Goal: Contribute content: Contribute content

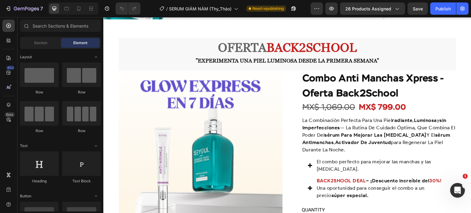
scroll to position [522, 0]
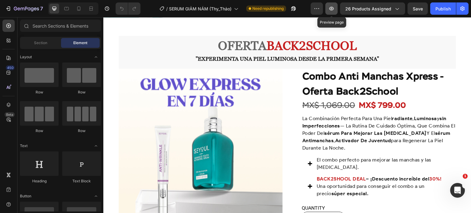
click at [331, 6] on icon "button" at bounding box center [331, 9] width 6 height 6
click at [80, 10] on icon at bounding box center [79, 9] width 6 height 6
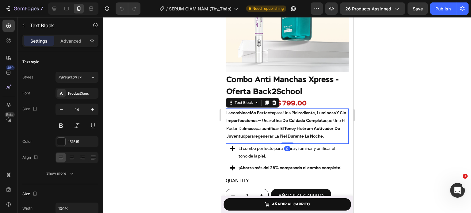
scroll to position [754, 0]
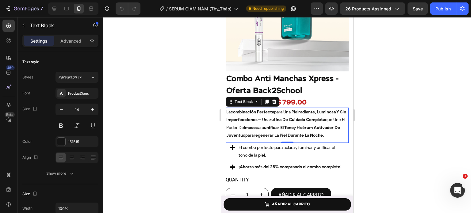
click at [245, 137] on p "la combinación perfecta para una piel radiante, luminosa y sin imperfecciones —…" at bounding box center [287, 123] width 122 height 31
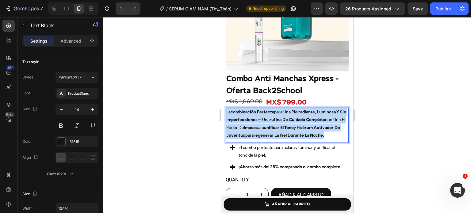
click at [245, 137] on p "la combinación perfecta para una piel radiante, luminosa y sin imperfecciones —…" at bounding box center [287, 123] width 122 height 31
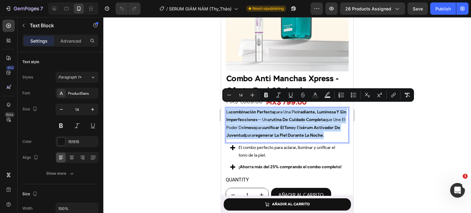
type input "16"
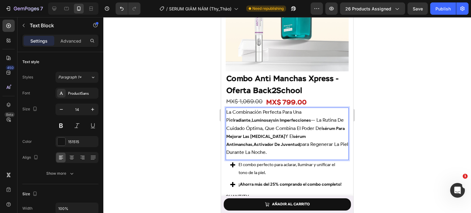
click at [245, 141] on span "para regenerar la piel durante la noche." at bounding box center [287, 148] width 122 height 14
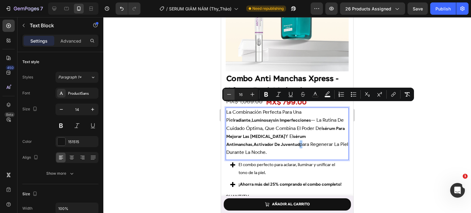
click at [231, 91] on button "Minus" at bounding box center [228, 94] width 11 height 11
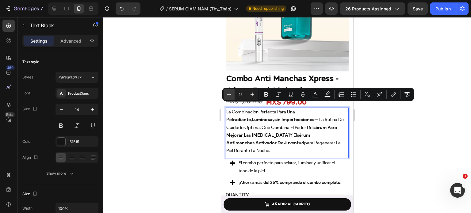
click at [231, 91] on button "Minus" at bounding box center [228, 94] width 11 height 11
type input "14"
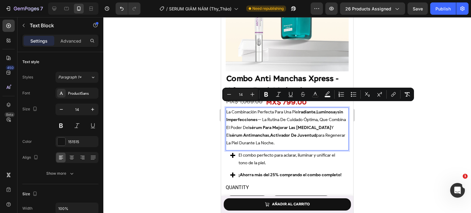
click at [408, 147] on div at bounding box center [287, 115] width 368 height 196
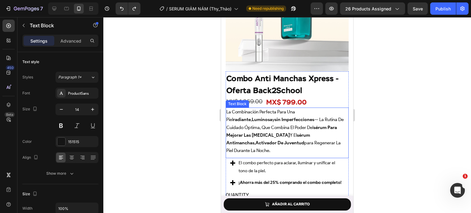
click at [279, 122] on span "— la rutina de cuidado óptima, que combina el poder del" at bounding box center [284, 123] width 117 height 13
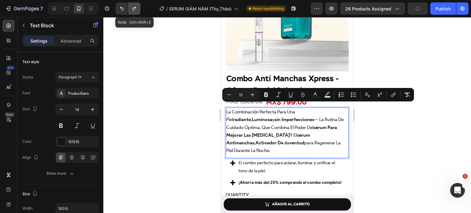
click at [132, 10] on icon "Undo/Redo" at bounding box center [133, 9] width 3 height 4
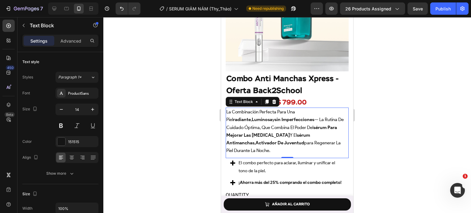
click at [387, 146] on div at bounding box center [287, 115] width 368 height 196
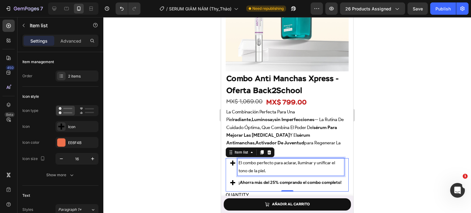
click at [277, 159] on p "El combo perfecto para aclarar, iluminar y unificar el tono de la piel." at bounding box center [291, 166] width 105 height 15
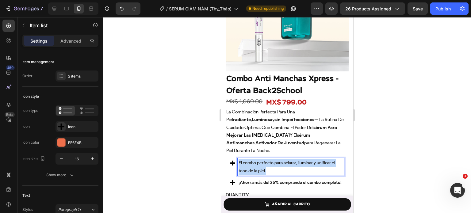
click at [277, 159] on p "El combo perfecto para aclarar, iluminar y unificar el tono de la piel." at bounding box center [291, 166] width 105 height 15
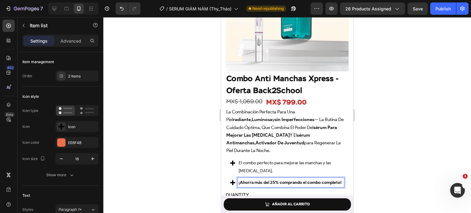
click at [274, 180] on strong "¡Ahorra más del 25% comprando el combo completo!" at bounding box center [290, 182] width 103 height 5
click at [283, 180] on strong "¡Ahorra más del 25% comprando el combo completo!" at bounding box center [290, 182] width 103 height 5
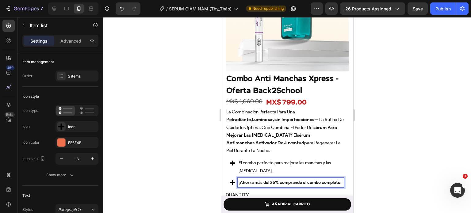
scroll to position [766, 0]
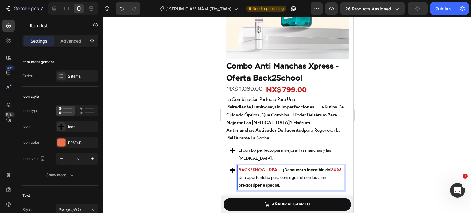
click at [283, 170] on p "BACK2SHOOL DEAL – ¡Descuento increíble del 30%! Una oportunidad para conseguir …" at bounding box center [291, 177] width 105 height 23
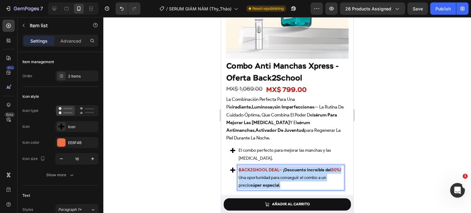
click at [283, 170] on p "BACK2SHOOL DEAL – ¡Descuento increíble del 30%! Una oportunidad para conseguir …" at bounding box center [291, 177] width 105 height 23
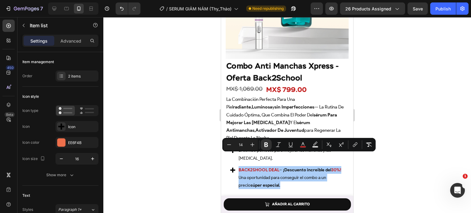
click at [179, 184] on div at bounding box center [287, 115] width 368 height 196
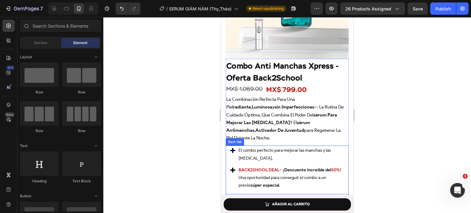
click at [254, 166] on p "BACK2SHOOL DEAL – ¡Descuento increíble del 30%! Una oportunidad para conseguir …" at bounding box center [291, 177] width 105 height 23
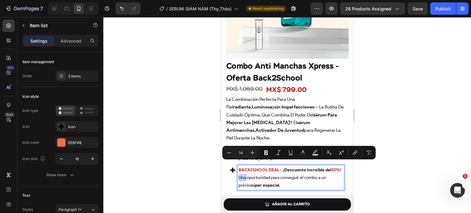
click at [251, 166] on p "BACK2SHOOL DEAL – ¡Descuento increíble del 30%! Una oportunidad para conseguir …" at bounding box center [291, 177] width 105 height 23
drag, startPoint x: 250, startPoint y: 164, endPoint x: 287, endPoint y: 170, distance: 37.7
click at [287, 170] on p "BACK2SHOOL DEAL – ¡Descuento increíble del 30%! Una oportunidad para conseguir …" at bounding box center [291, 177] width 105 height 23
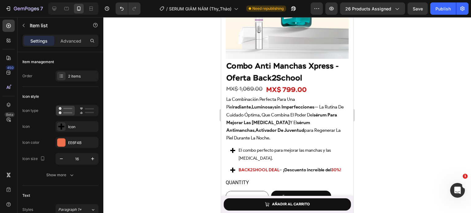
click at [399, 172] on div at bounding box center [287, 115] width 368 height 196
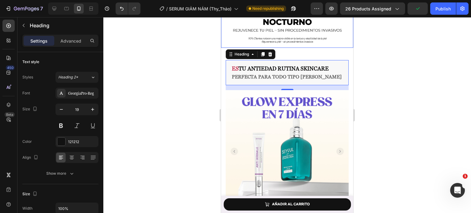
scroll to position [608, 0]
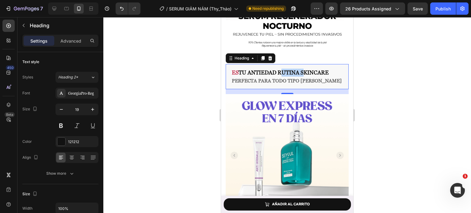
click at [279, 73] on strong "TU ANTIEDAD Rutina skincare" at bounding box center [284, 72] width 90 height 6
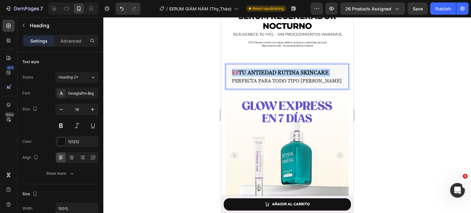
click at [279, 73] on strong "TU ANTIEDAD Rutina skincare" at bounding box center [284, 72] width 90 height 6
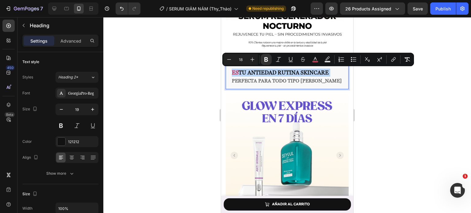
type input "16"
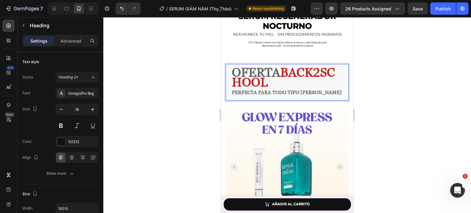
click at [279, 73] on strong "Oferta" at bounding box center [256, 72] width 48 height 14
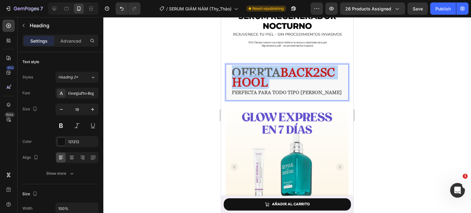
click at [279, 73] on strong "Oferta" at bounding box center [256, 72] width 48 height 14
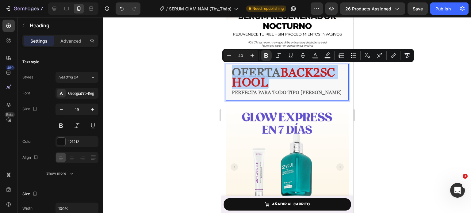
click at [279, 73] on strong "Oferta" at bounding box center [256, 72] width 48 height 14
click at [230, 55] on icon "Editor contextual toolbar" at bounding box center [229, 55] width 6 height 6
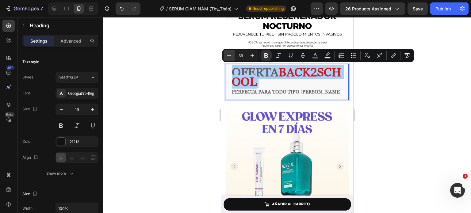
click at [230, 55] on icon "Editor contextual toolbar" at bounding box center [229, 55] width 6 height 6
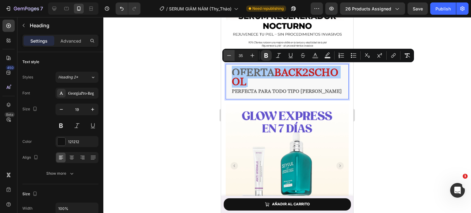
click at [230, 55] on icon "Editor contextual toolbar" at bounding box center [229, 55] width 6 height 6
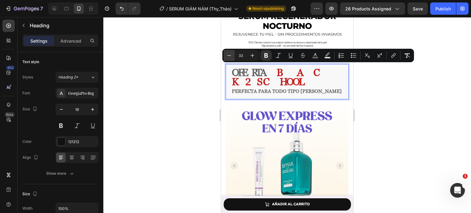
click at [230, 55] on icon "Editor contextual toolbar" at bounding box center [229, 55] width 6 height 6
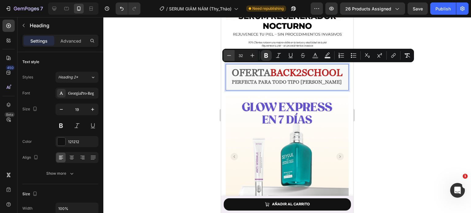
click at [230, 55] on icon "Editor contextual toolbar" at bounding box center [229, 55] width 6 height 6
type input "30"
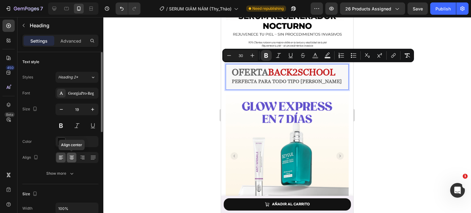
click at [67, 154] on div at bounding box center [72, 158] width 10 height 10
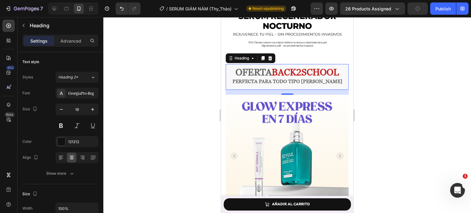
click at [276, 79] on strong "PERFECTA PARA TODO TIPO DE PIEL" at bounding box center [287, 81] width 110 height 6
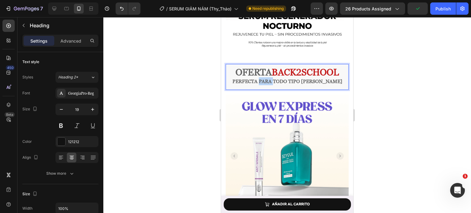
click at [276, 79] on strong "PERFECTA PARA TODO TIPO DE PIEL" at bounding box center [287, 81] width 110 height 6
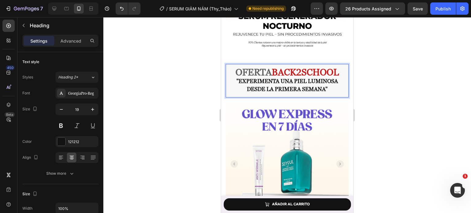
click at [282, 85] on strong ""Experimenta una piel luminosa desde la primera semana"" at bounding box center [286, 85] width 101 height 14
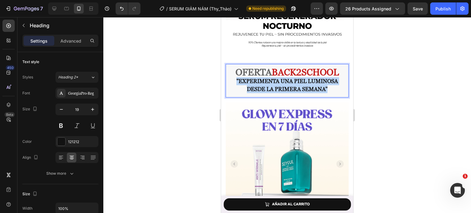
click at [282, 85] on strong ""Experimenta una piel luminosa desde la primera semana"" at bounding box center [286, 85] width 101 height 14
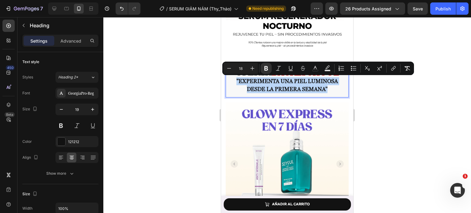
click at [282, 85] on strong ""Experimenta una piel luminosa desde la primera semana"" at bounding box center [286, 85] width 101 height 14
click at [234, 69] on button "Minus" at bounding box center [228, 68] width 11 height 11
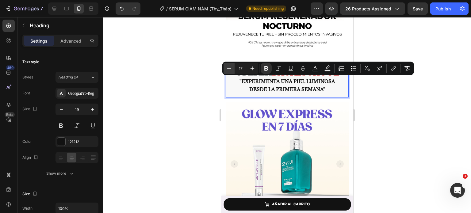
click at [234, 69] on button "Minus" at bounding box center [228, 68] width 11 height 11
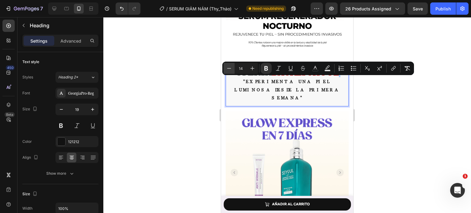
click at [234, 69] on button "Minus" at bounding box center [228, 68] width 11 height 11
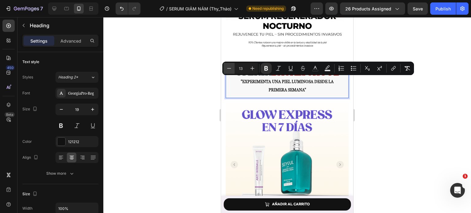
click at [229, 69] on icon "Editor contextual toolbar" at bounding box center [229, 68] width 6 height 6
type input "10"
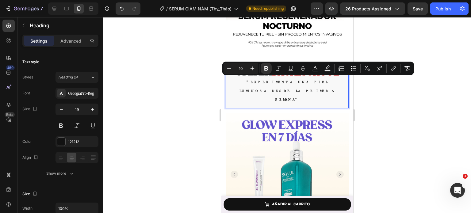
click at [196, 116] on div at bounding box center [287, 115] width 368 height 196
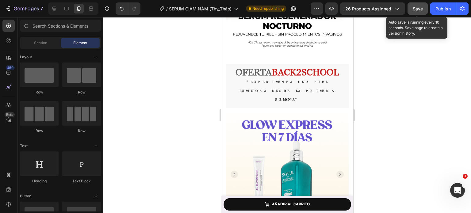
click at [414, 4] on button "Save" at bounding box center [417, 8] width 20 height 12
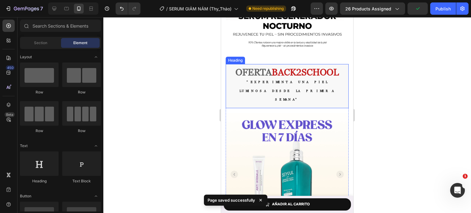
click at [293, 82] on strong ""Experimenta una piel luminosa desde la primera semana"" at bounding box center [286, 90] width 95 height 21
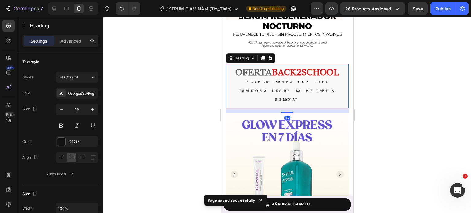
click at [293, 82] on strong ""Experimenta una piel luminosa desde la primera semana"" at bounding box center [286, 90] width 95 height 21
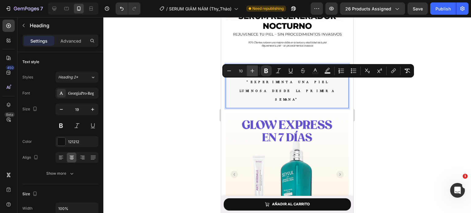
click at [251, 72] on icon "Editor contextual toolbar" at bounding box center [252, 71] width 6 height 6
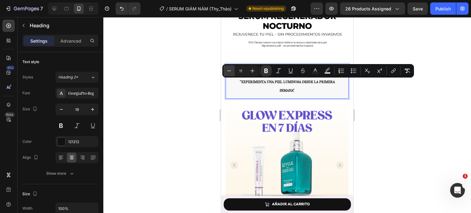
click at [230, 75] on button "Minus" at bounding box center [228, 70] width 11 height 11
type input "10"
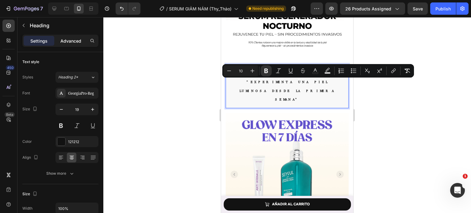
click at [70, 40] on p "Advanced" at bounding box center [70, 41] width 21 height 6
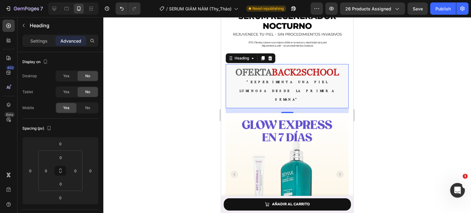
click at [162, 97] on div at bounding box center [287, 115] width 368 height 196
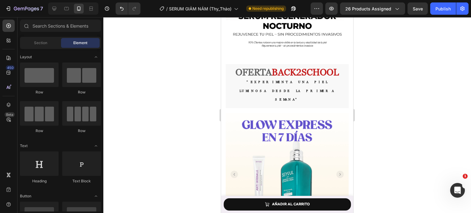
click at [405, 112] on div at bounding box center [287, 115] width 368 height 196
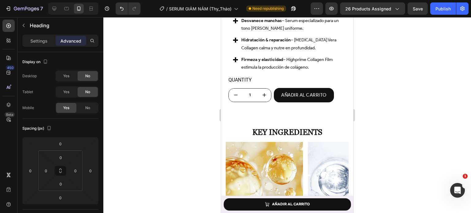
scroll to position [1584, 0]
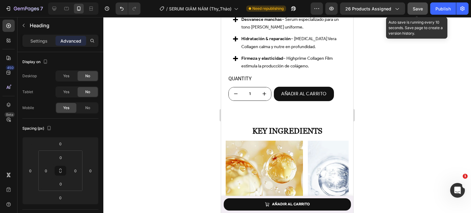
click at [416, 9] on span "Save" at bounding box center [418, 8] width 10 height 5
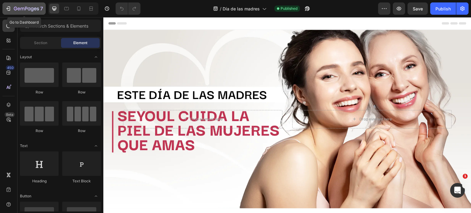
click at [40, 9] on p "7" at bounding box center [41, 8] width 3 height 7
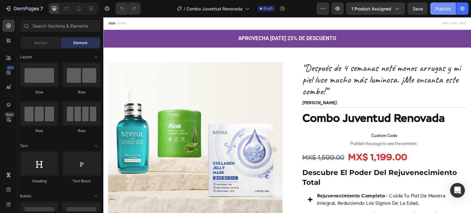
click at [439, 10] on div "Publish" at bounding box center [442, 9] width 15 height 6
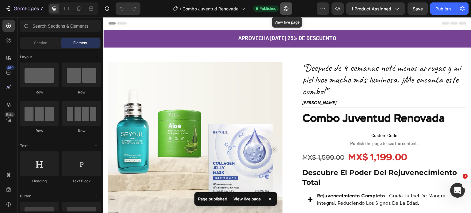
click at [285, 6] on icon "button" at bounding box center [286, 9] width 6 height 6
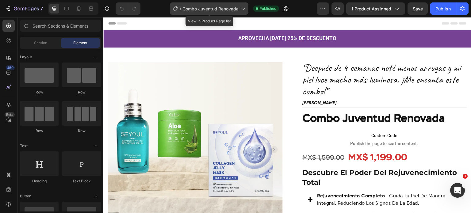
click at [207, 6] on span "Combo Juventud Renovada" at bounding box center [210, 9] width 56 height 6
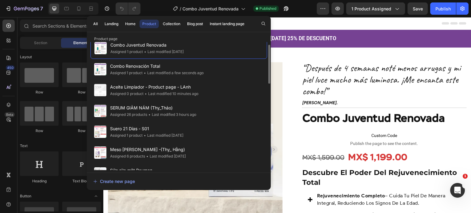
scroll to position [6, 0]
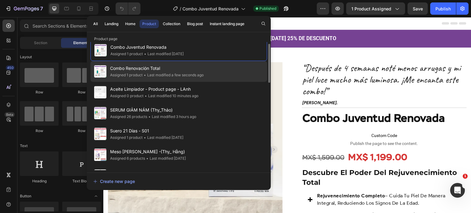
click at [216, 82] on div "Combo Renovación Total Assigned 1 product • Last modified a few seconds ago" at bounding box center [178, 92] width 177 height 21
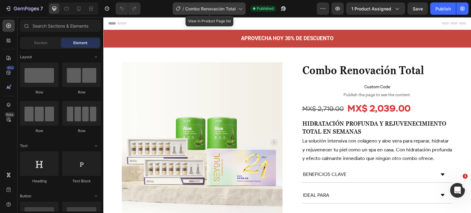
click at [211, 10] on span "Combo Renovación Total" at bounding box center [210, 9] width 51 height 6
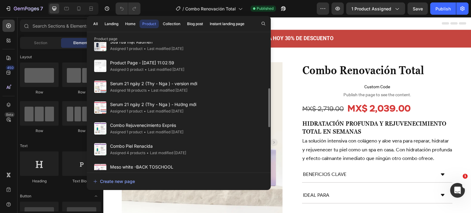
scroll to position [141, 0]
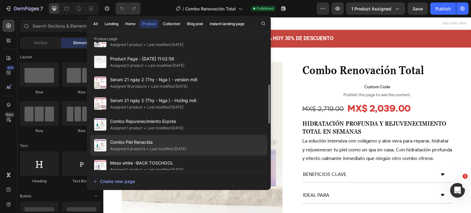
click at [201, 156] on div "Combo Piel Renacida Assigned 4 products • Last modified 5 days ago" at bounding box center [178, 166] width 177 height 21
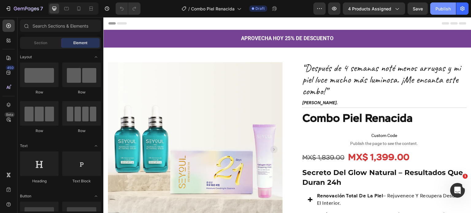
click at [445, 12] on button "Publish" at bounding box center [443, 8] width 26 height 12
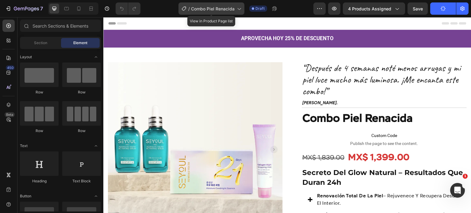
click at [231, 8] on span "Combo Piel Renacida" at bounding box center [213, 9] width 44 height 6
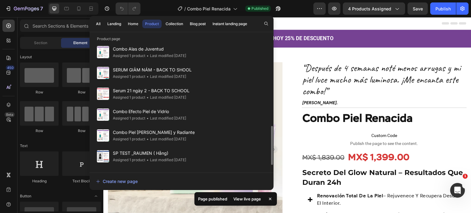
scroll to position [276, 0]
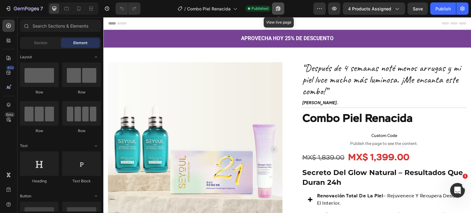
click at [281, 8] on icon "button" at bounding box center [278, 9] width 6 height 6
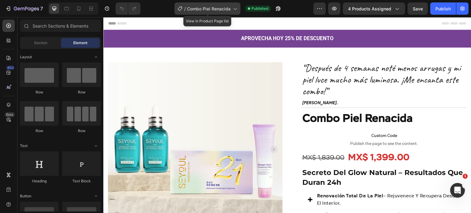
click at [216, 5] on div "/ Combo Piel Renacida" at bounding box center [207, 8] width 66 height 12
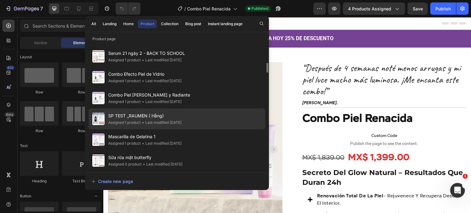
scroll to position [310, 0]
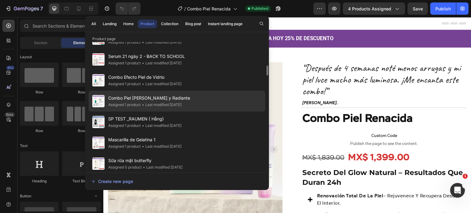
click at [189, 100] on span "Combo Piel [PERSON_NAME] y Radiante" at bounding box center [149, 97] width 82 height 7
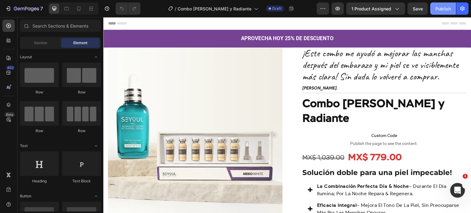
click at [435, 8] on button "Publish" at bounding box center [443, 8] width 26 height 12
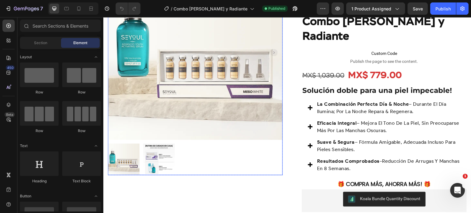
scroll to position [83, 0]
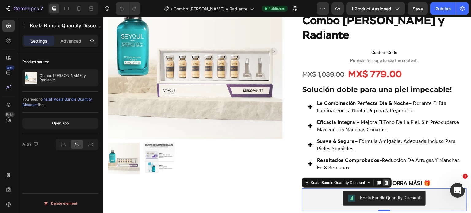
click at [385, 179] on div at bounding box center [386, 182] width 7 height 7
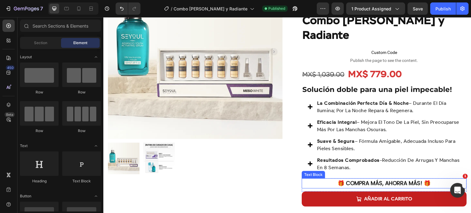
click at [333, 179] on p "🎁 Compra más, ahorra más! 🎁" at bounding box center [384, 183] width 164 height 9
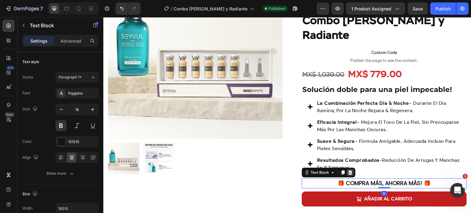
click at [348, 170] on icon at bounding box center [350, 172] width 5 height 5
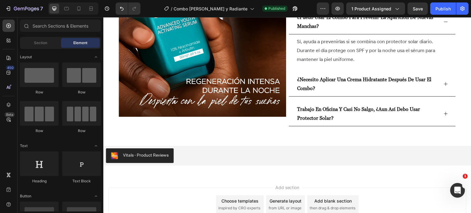
scroll to position [1198, 0]
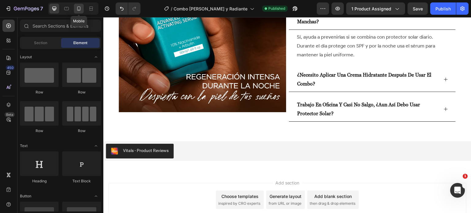
click at [76, 7] on icon at bounding box center [79, 9] width 6 height 6
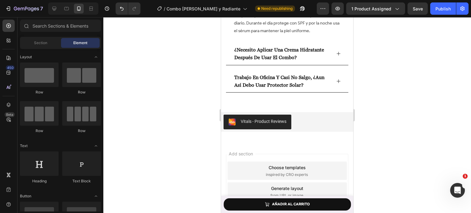
scroll to position [1608, 0]
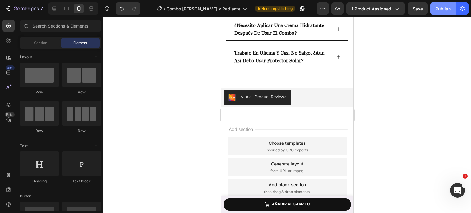
click at [440, 8] on div "Publish" at bounding box center [442, 9] width 15 height 6
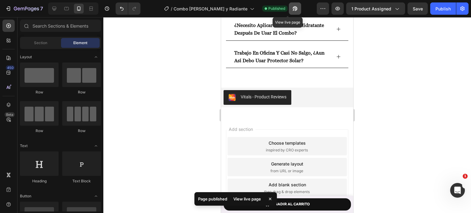
click at [293, 10] on icon "button" at bounding box center [294, 10] width 2 height 2
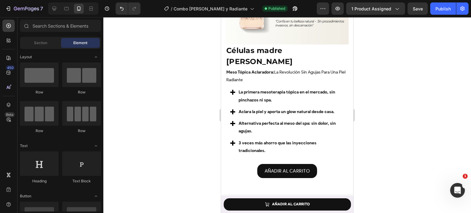
scroll to position [792, 0]
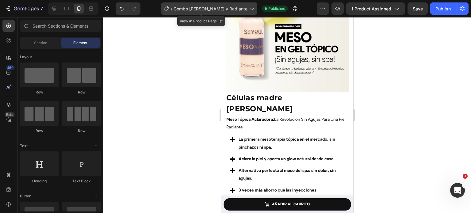
click at [232, 8] on span "Combo [PERSON_NAME] y Radiante" at bounding box center [211, 9] width 74 height 6
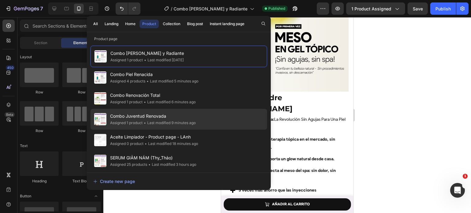
click at [204, 130] on div "Combo Juventud Renovada Assigned 1 product • Last modified 9 minutes ago" at bounding box center [178, 140] width 177 height 21
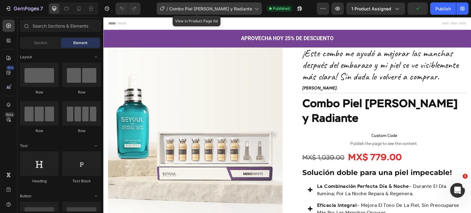
click at [248, 12] on div "/ Combo Piel Clara y Radiante" at bounding box center [209, 8] width 105 height 12
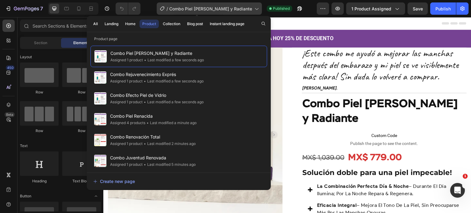
click at [255, 10] on icon at bounding box center [256, 9] width 3 height 2
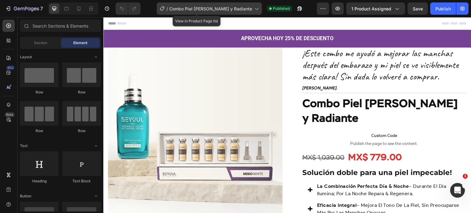
click at [255, 10] on icon at bounding box center [256, 9] width 3 height 2
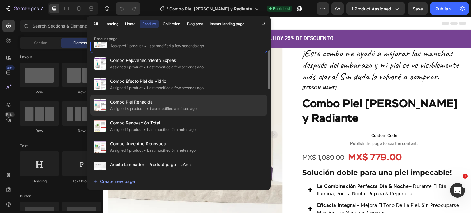
scroll to position [18, 0]
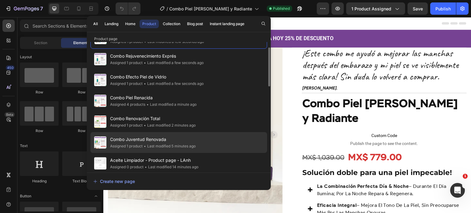
click at [198, 153] on div "Combo Juventud Renovada Assigned 1 product • Last modified 5 minutes ago" at bounding box center [178, 163] width 177 height 21
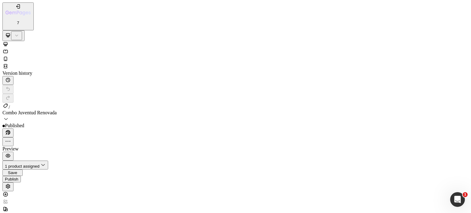
scroll to position [33, 0]
click at [9, 56] on icon at bounding box center [5, 59] width 6 height 6
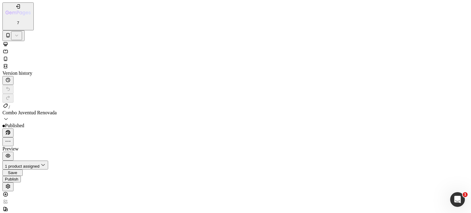
type input "https://cdn.shopify.com/s/files/1/0643/1404/8704/files/gempages_507356051327157…"
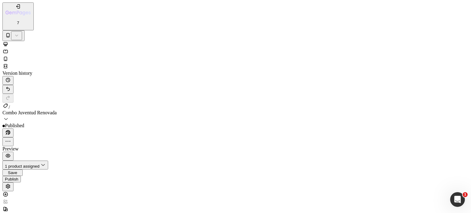
click at [21, 176] on button "Publish" at bounding box center [11, 179] width 18 height 6
click at [13, 128] on button "button" at bounding box center [7, 132] width 11 height 9
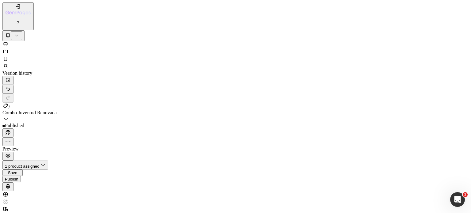
click at [8, 42] on icon at bounding box center [6, 44] width 4 height 4
click at [18, 177] on div "Publish" at bounding box center [11, 179] width 13 height 5
click at [7, 133] on icon "button" at bounding box center [7, 134] width 2 height 2
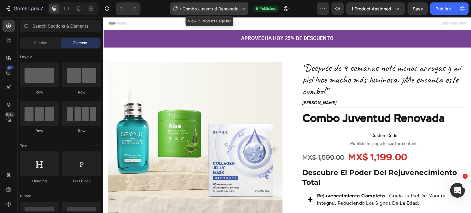
click at [237, 9] on span "Combo Juventud Renovada" at bounding box center [210, 9] width 56 height 6
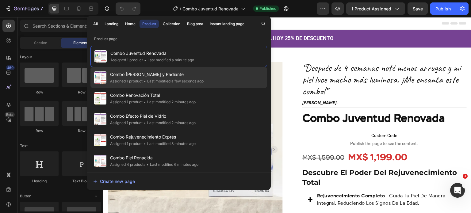
click at [211, 88] on div "Combo [PERSON_NAME] y Radiante Assigned 1 product • Last modified a few seconds…" at bounding box center [178, 98] width 177 height 21
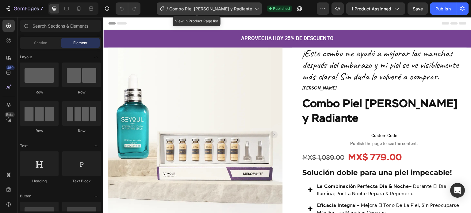
click at [239, 9] on span "Combo Piel [PERSON_NAME] y Radiante" at bounding box center [210, 9] width 83 height 6
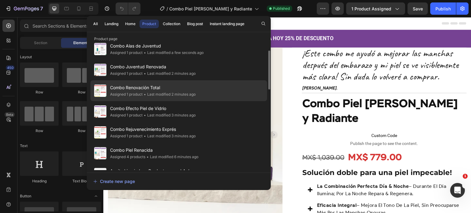
scroll to position [29, 0]
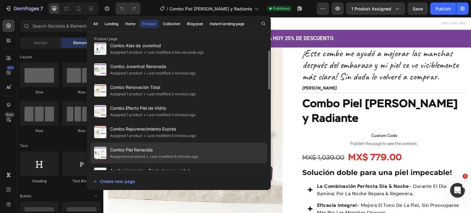
click at [198, 147] on span "Combo Piel Renacida" at bounding box center [154, 149] width 88 height 7
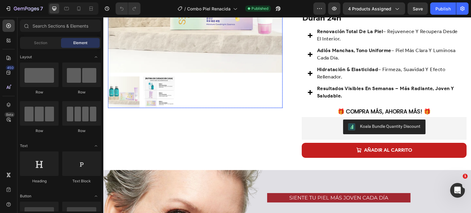
scroll to position [164, 0]
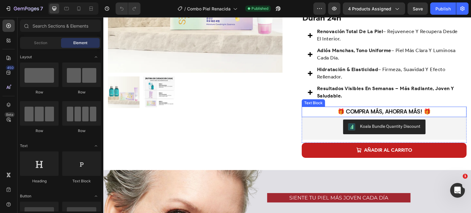
click at [304, 110] on p "🎁 Compra más, ahorra más! 🎁" at bounding box center [384, 111] width 164 height 9
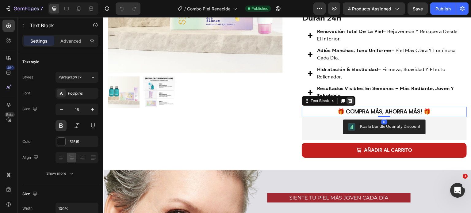
click at [347, 102] on div at bounding box center [349, 100] width 7 height 7
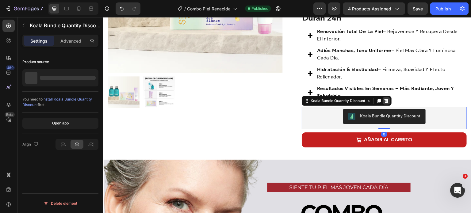
click at [388, 97] on div at bounding box center [386, 100] width 7 height 7
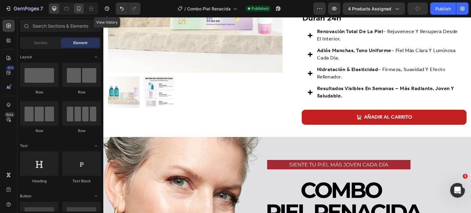
scroll to position [0, 0]
click at [78, 11] on icon at bounding box center [79, 9] width 6 height 6
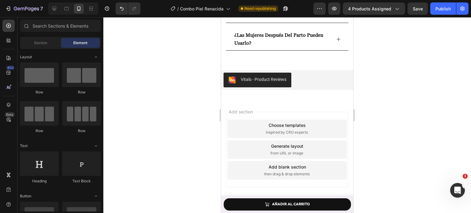
scroll to position [1961, 0]
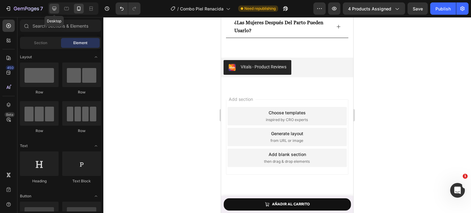
click at [55, 13] on div at bounding box center [54, 9] width 10 height 10
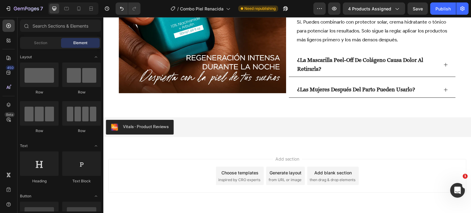
scroll to position [1464, 0]
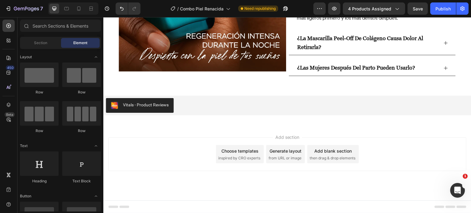
click at [438, 2] on div "7 Version history / Combo Piel Renacida Need republishing Preview 4 products as…" at bounding box center [235, 8] width 471 height 17
click at [441, 10] on div "Publish" at bounding box center [442, 9] width 15 height 6
click at [285, 11] on div "/ Combo Piel Renacida Published" at bounding box center [229, 8] width 168 height 12
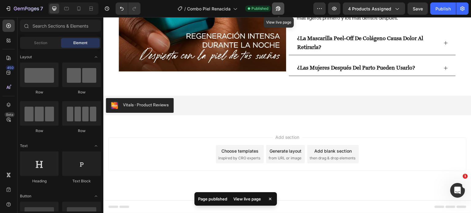
click at [282, 10] on button "button" at bounding box center [278, 8] width 12 height 12
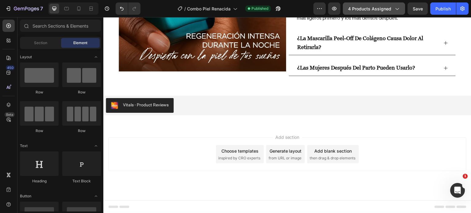
click at [369, 6] on span "4 products assigned" at bounding box center [369, 9] width 43 height 6
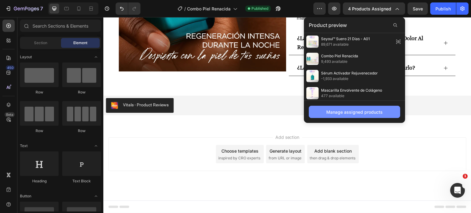
click at [347, 114] on div "Manage assigned products" at bounding box center [354, 112] width 56 height 6
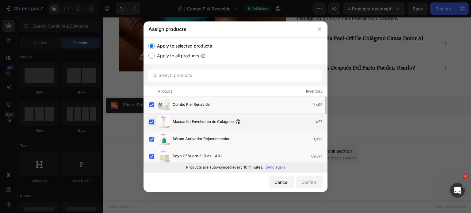
click at [149, 124] on label at bounding box center [151, 122] width 5 height 5
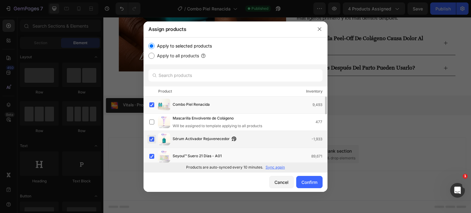
click at [151, 137] on label at bounding box center [151, 139] width 5 height 5
click at [152, 154] on label at bounding box center [151, 156] width 5 height 5
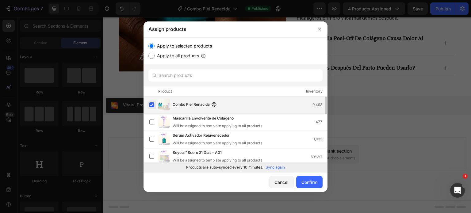
click at [149, 103] on label at bounding box center [151, 104] width 5 height 5
click at [307, 184] on div "Confirm" at bounding box center [309, 182] width 16 height 6
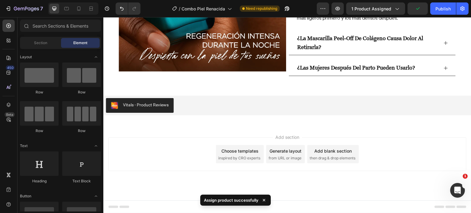
click at [429, 11] on div "Preview 1 product assigned Publish" at bounding box center [393, 8] width 152 height 12
click at [433, 10] on button "Publish" at bounding box center [443, 8] width 26 height 12
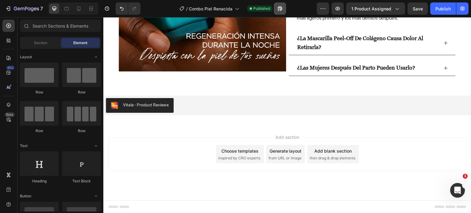
click at [288, 10] on div "/ Combo Piel Renacida Published" at bounding box center [230, 8] width 171 height 12
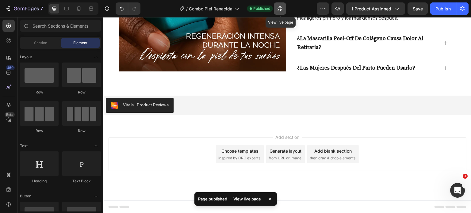
click at [283, 10] on icon "button" at bounding box center [280, 9] width 6 height 6
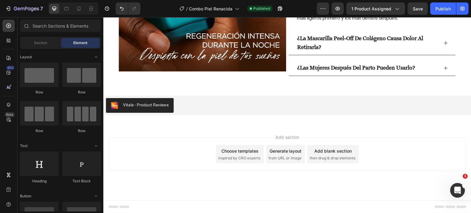
click at [200, 156] on div "Add section Choose templates inspired by CRO experts Generate layout from URL o…" at bounding box center [287, 154] width 358 height 34
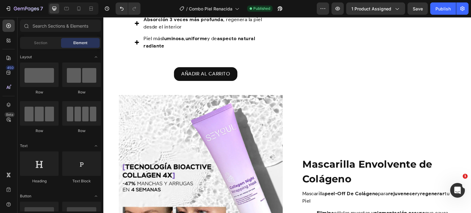
scroll to position [799, 0]
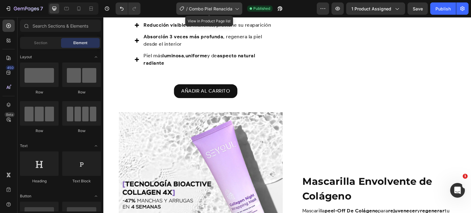
click at [225, 8] on span "Combo Piel Renacida" at bounding box center [211, 9] width 44 height 6
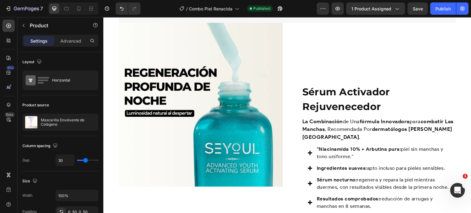
scroll to position [464, 0]
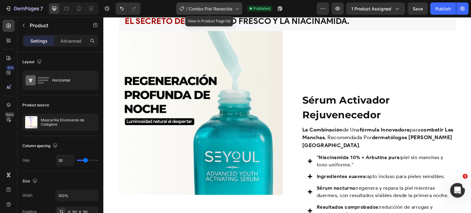
click at [229, 11] on span "Combo Piel Renacida" at bounding box center [211, 9] width 44 height 6
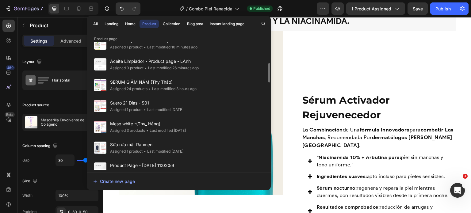
scroll to position [139, 0]
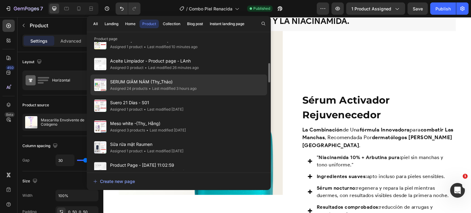
click at [178, 84] on span "SERUM GIẢM NÁM (Thy_Thảo)" at bounding box center [153, 81] width 86 height 7
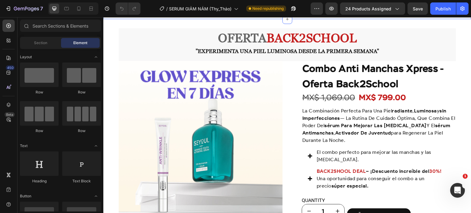
scroll to position [411, 0]
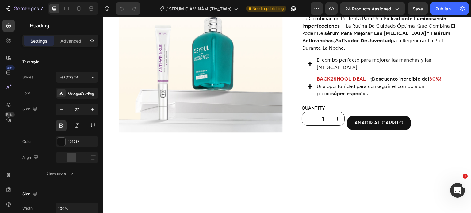
scroll to position [443, 0]
